Goal: Find specific fact: Find specific page/section

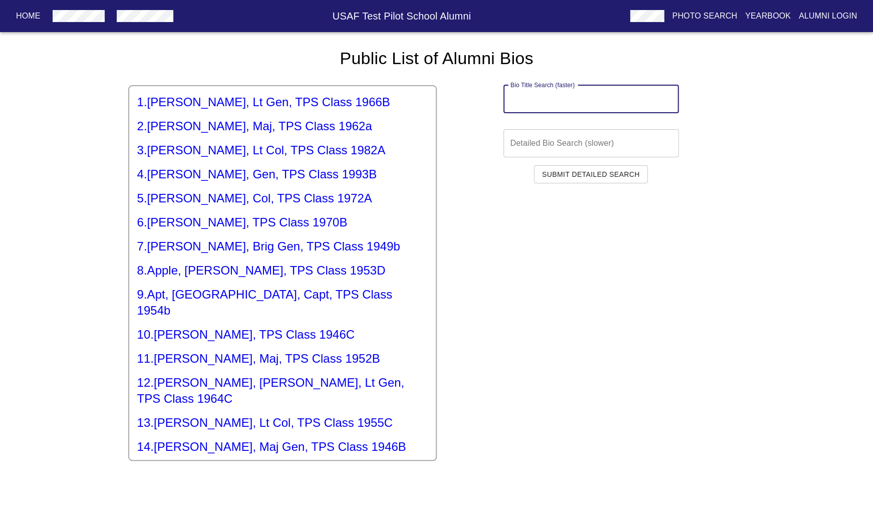
click at [529, 97] on input "text" at bounding box center [590, 99] width 175 height 28
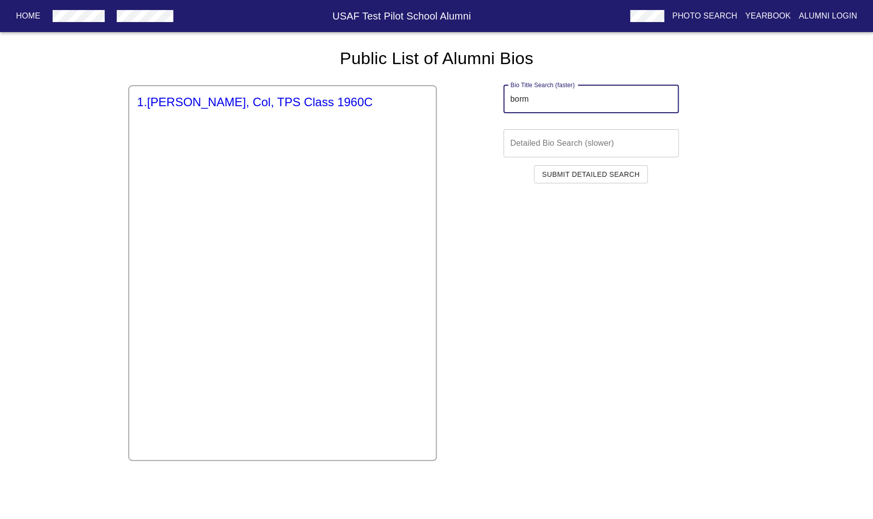
type input "borm"
click at [174, 99] on h5 "1 . [PERSON_NAME], Col, TPS Class 1960C" at bounding box center [282, 102] width 291 height 16
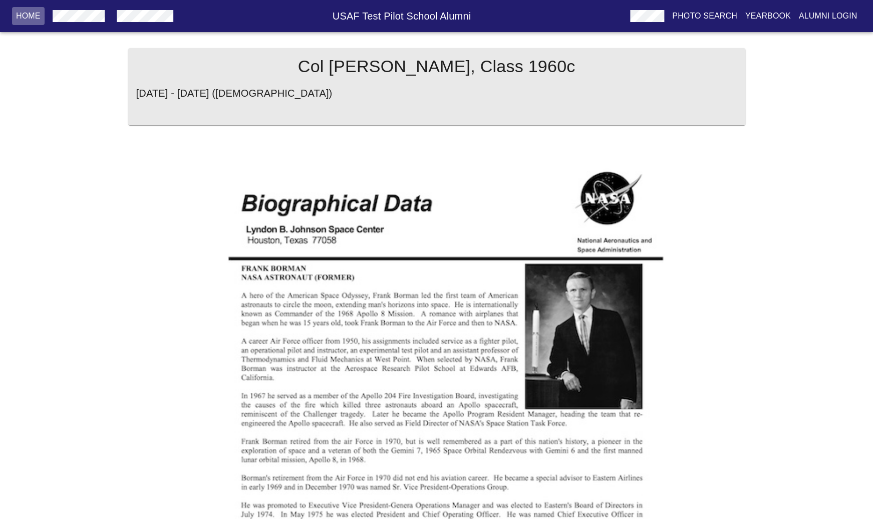
click at [31, 18] on p "Home" at bounding box center [28, 16] width 25 height 12
